Goal: Task Accomplishment & Management: Use online tool/utility

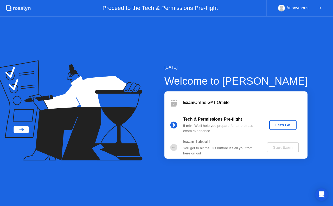
click at [282, 124] on div "Let's Go" at bounding box center [283, 125] width 23 height 4
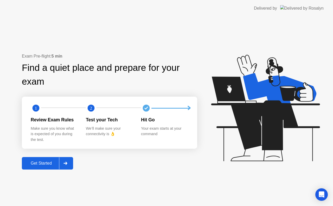
click at [38, 164] on div "Get Started" at bounding box center [41, 163] width 36 height 5
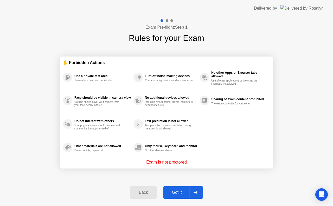
click at [181, 195] on div "Got it" at bounding box center [177, 192] width 24 height 5
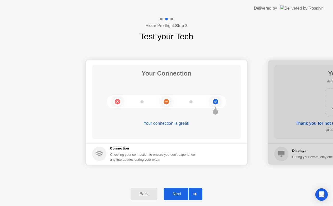
click at [197, 189] on div at bounding box center [195, 194] width 13 height 12
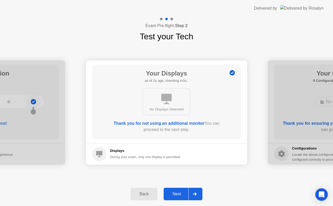
click at [195, 188] on div at bounding box center [195, 194] width 13 height 12
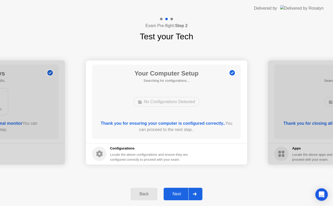
click at [195, 188] on div at bounding box center [195, 194] width 13 height 12
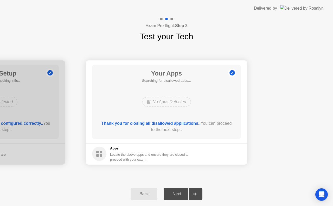
click at [195, 188] on div at bounding box center [195, 194] width 13 height 12
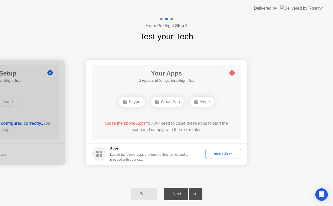
click at [187, 196] on div "Next" at bounding box center [176, 194] width 23 height 5
click at [224, 155] on div "Force Close..." at bounding box center [224, 154] width 32 height 4
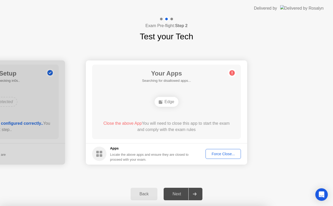
click at [163, 172] on div "Your Connection Your connection is great! Connection Checking your connection t…" at bounding box center [166, 112] width 333 height 139
click at [227, 152] on div "Force Close..." at bounding box center [224, 154] width 32 height 4
click at [215, 152] on div "Force Close..." at bounding box center [224, 154] width 32 height 4
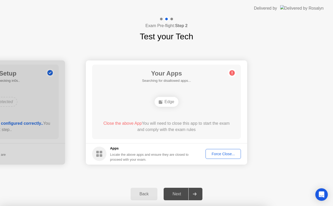
click at [167, 102] on div "Edge" at bounding box center [167, 102] width 24 height 10
click at [224, 152] on div "Force Close..." at bounding box center [224, 154] width 32 height 4
click at [178, 130] on div "Close the above App You will need to close this app to start the exam and compl…" at bounding box center [167, 126] width 134 height 13
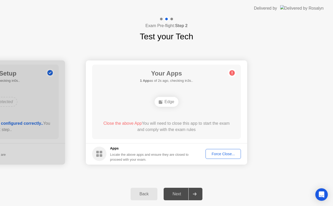
click at [81, 174] on div "Your Connection Your connection is great! Connection Checking your connection t…" at bounding box center [166, 112] width 333 height 139
click at [77, 173] on div "Your Connection Your connection is great! Connection Checking your connection t…" at bounding box center [166, 112] width 333 height 139
click at [220, 152] on div "Force Close..." at bounding box center [224, 154] width 32 height 4
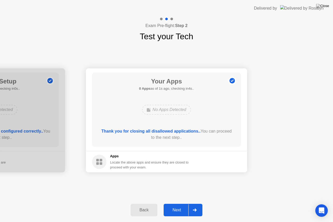
click at [183, 206] on button "Next" at bounding box center [183, 210] width 39 height 13
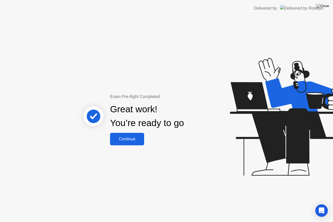
click at [129, 141] on div "Continue" at bounding box center [127, 139] width 31 height 5
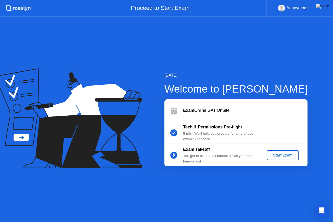
click at [280, 158] on div "Start Exam" at bounding box center [283, 155] width 28 height 4
